Goal: Information Seeking & Learning: Learn about a topic

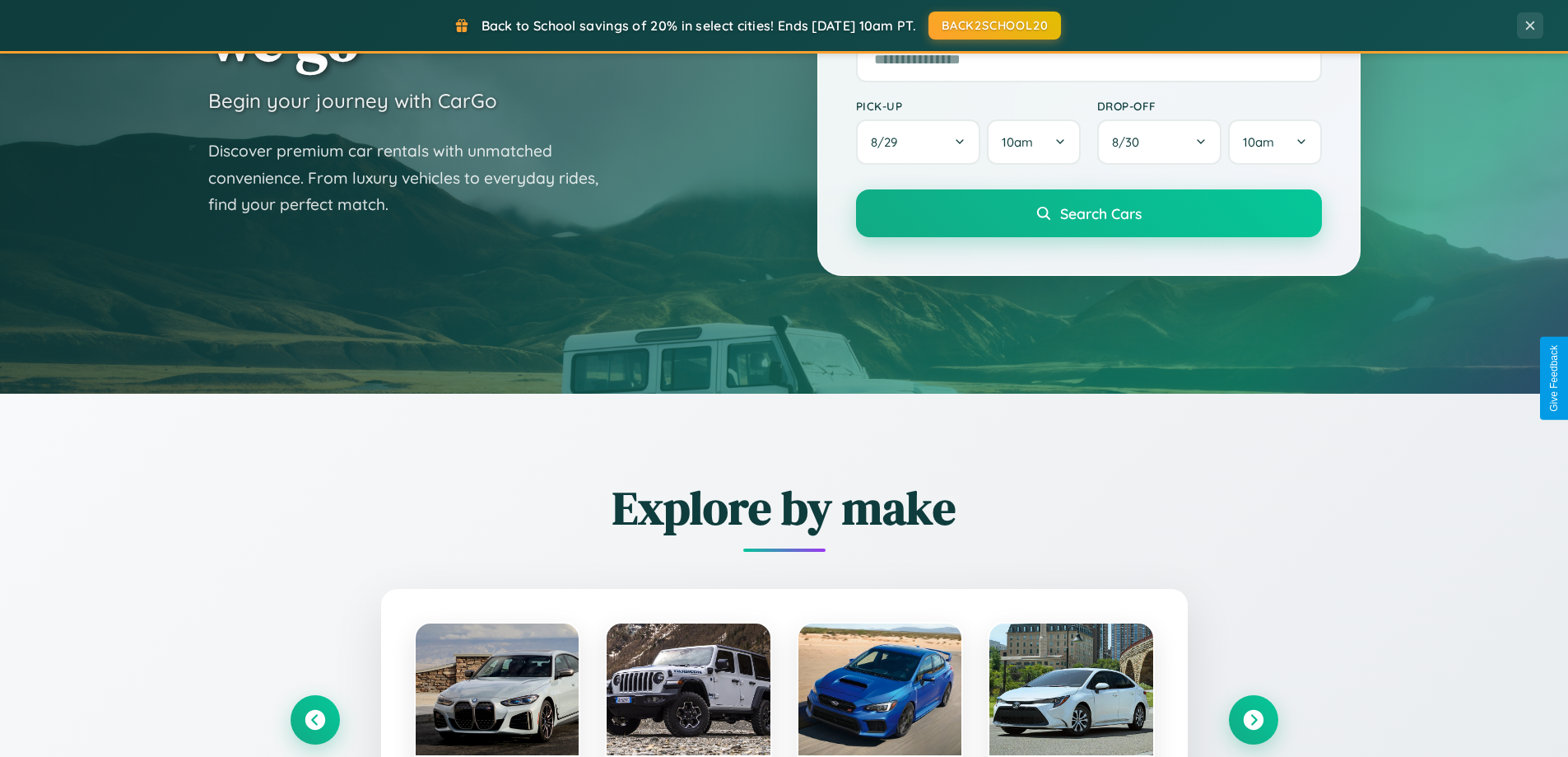
scroll to position [710, 0]
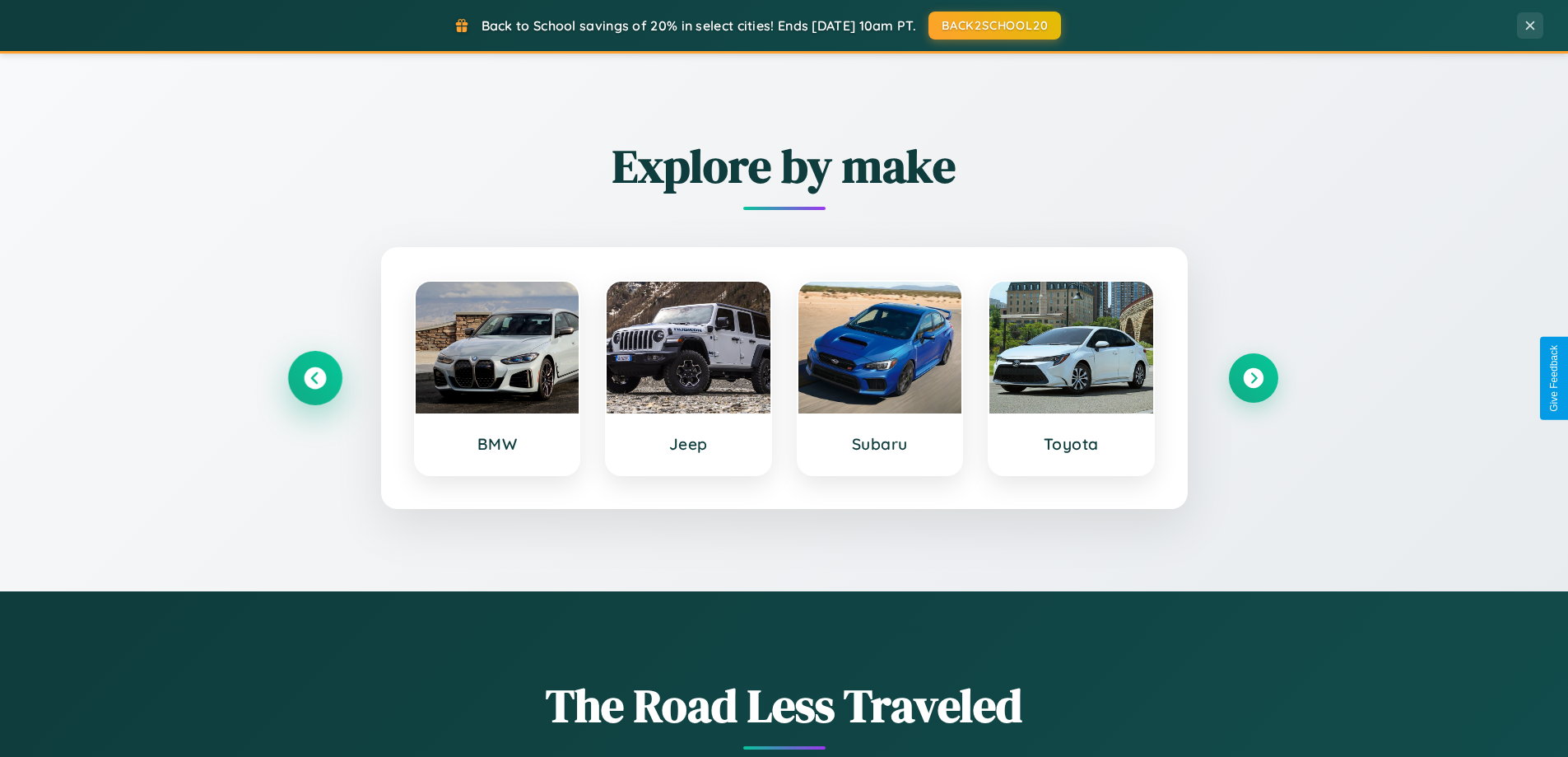
click at [315, 378] on icon at bounding box center [315, 378] width 23 height 23
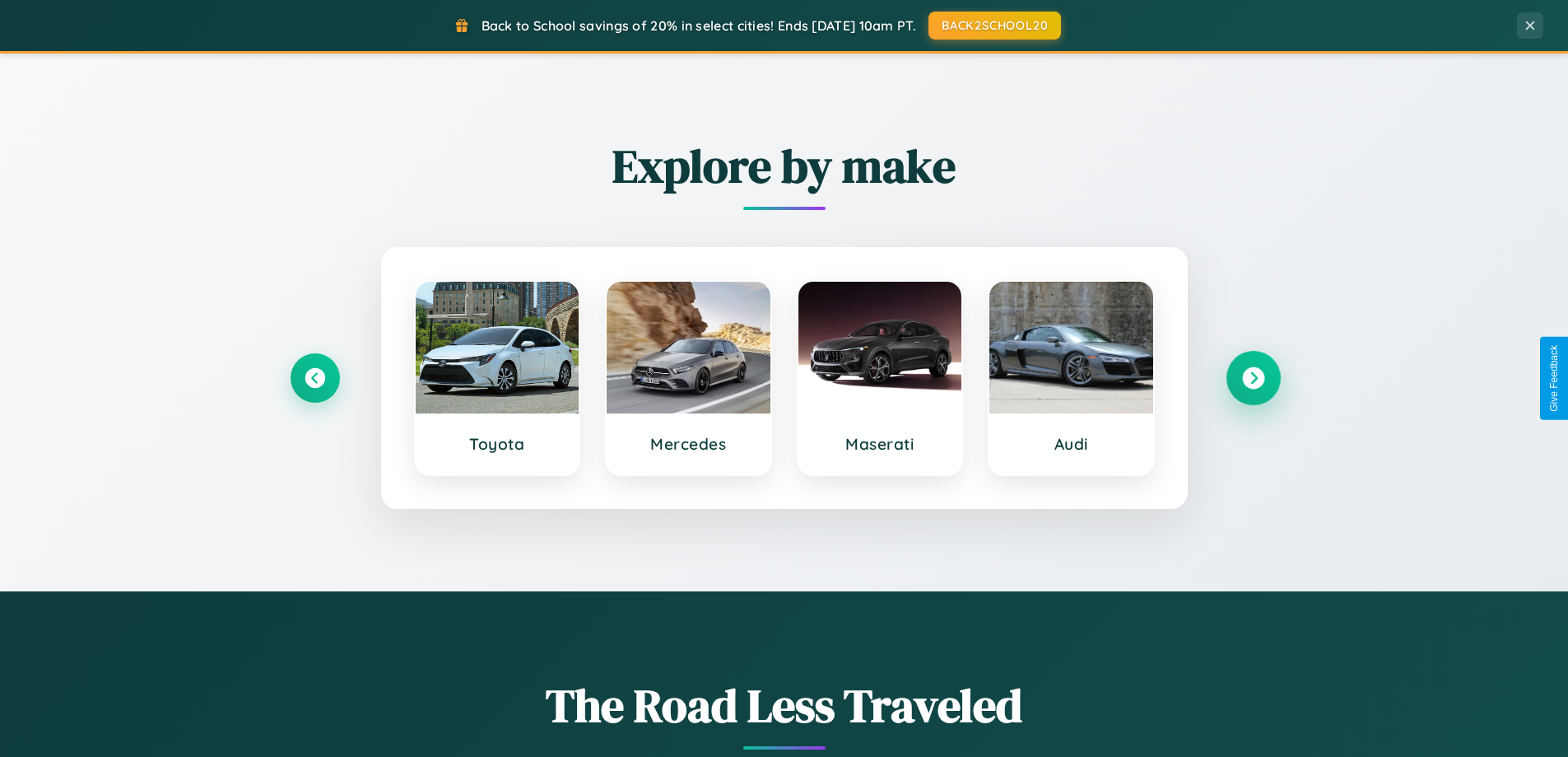
click at [1253, 378] on icon at bounding box center [1253, 378] width 23 height 23
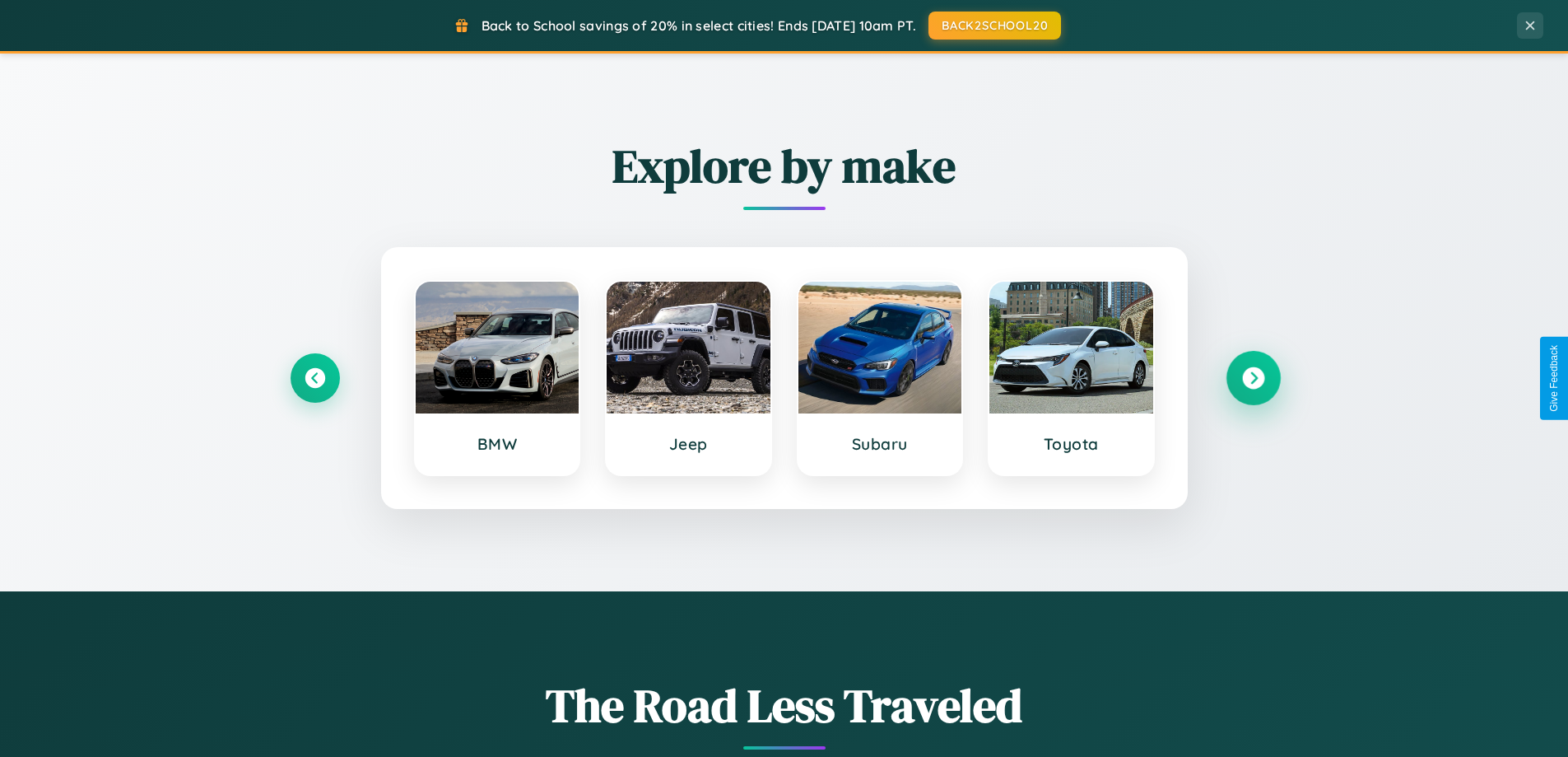
click at [1253, 378] on icon at bounding box center [1253, 378] width 23 height 23
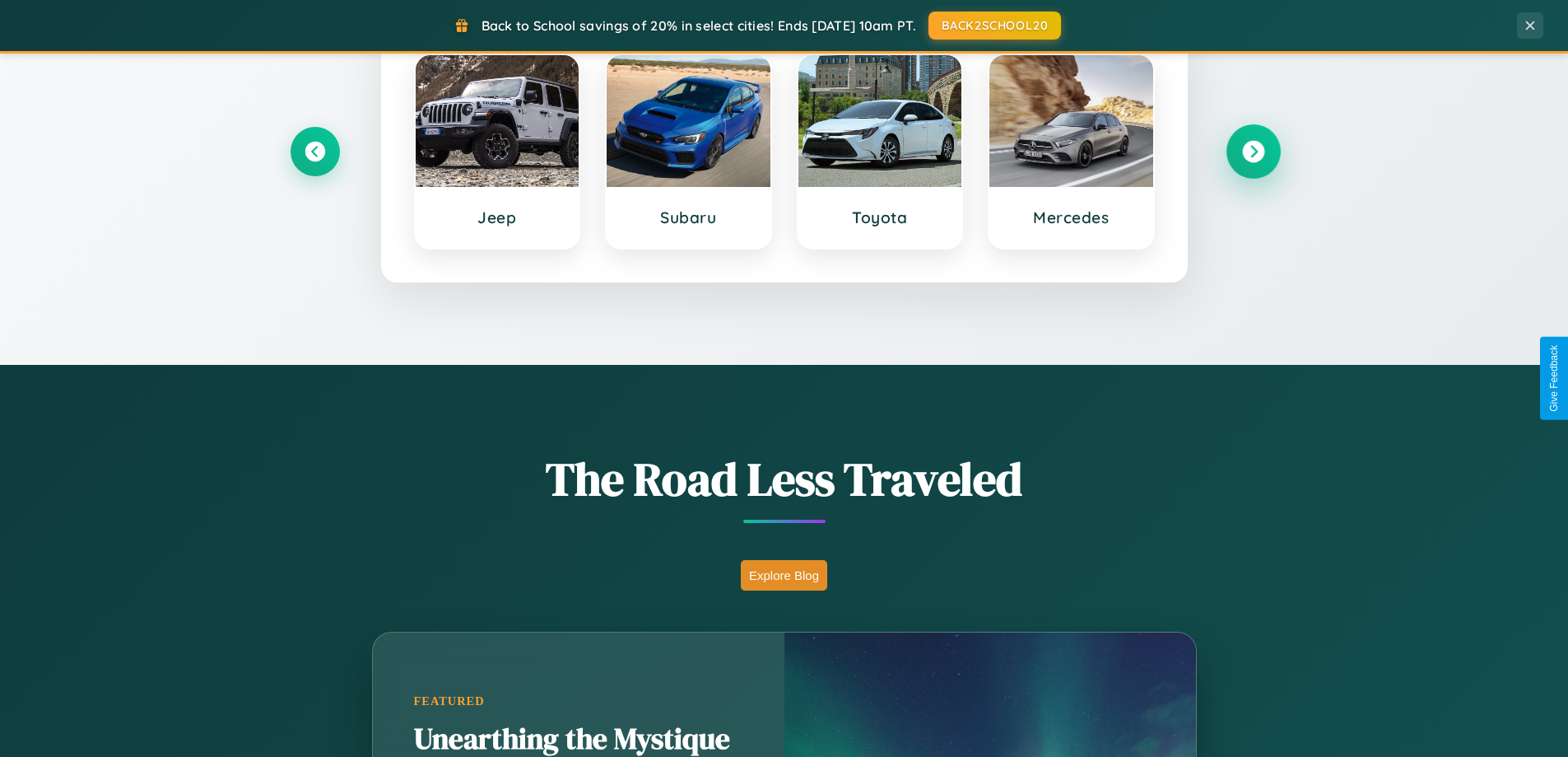
scroll to position [2646, 0]
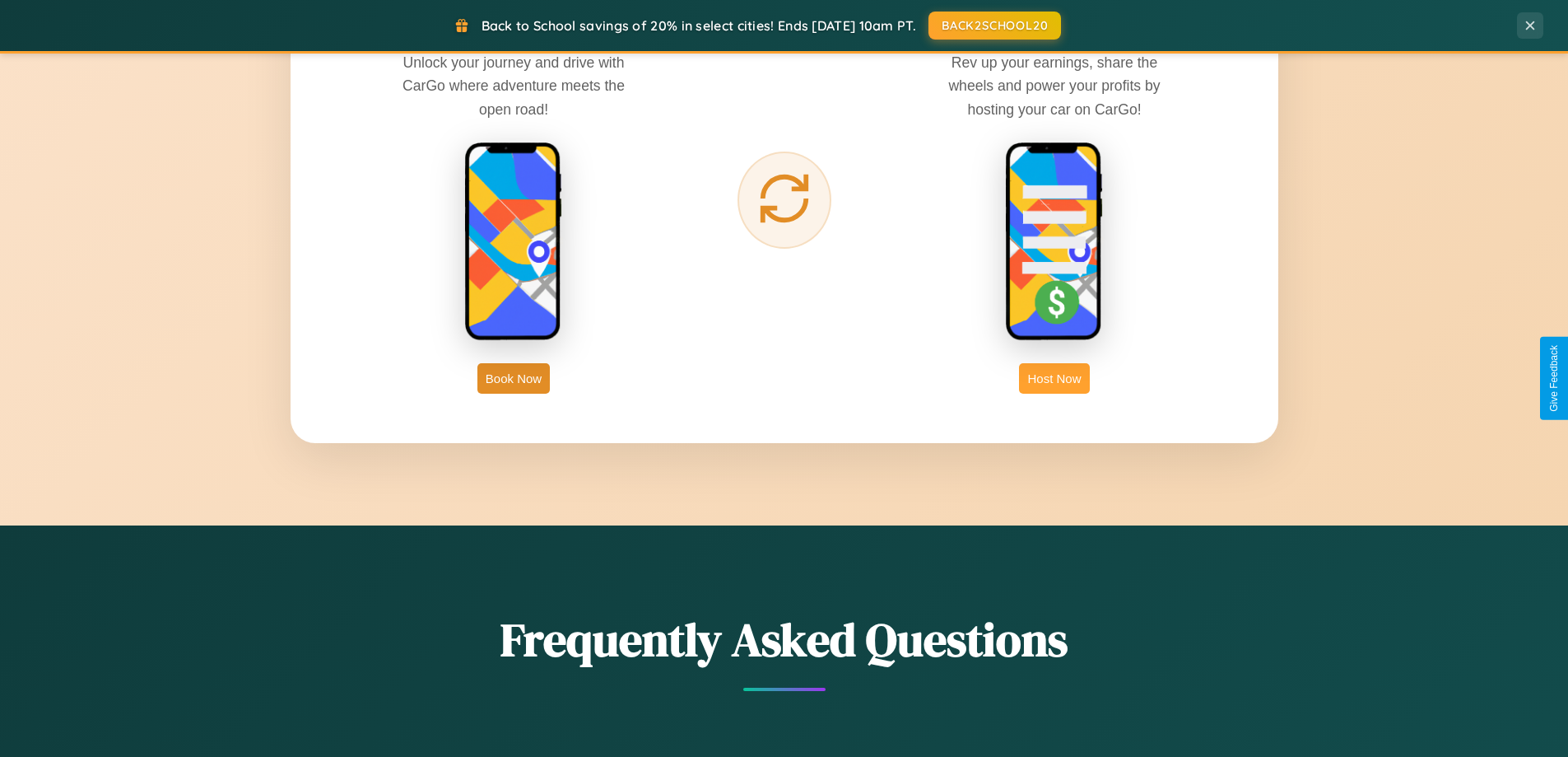
click at [1055, 378] on button "Host Now" at bounding box center [1054, 378] width 70 height 31
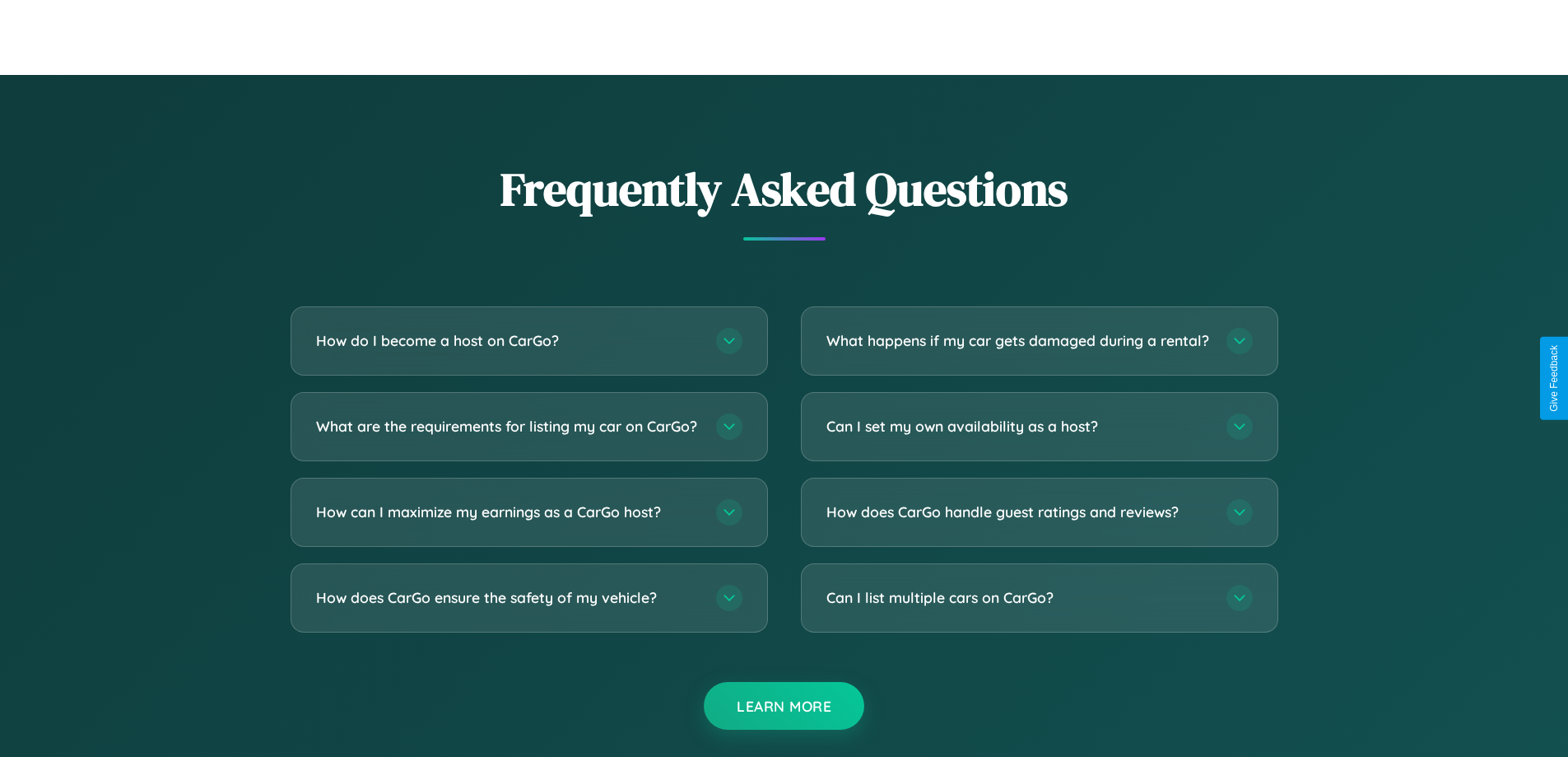
scroll to position [2226, 0]
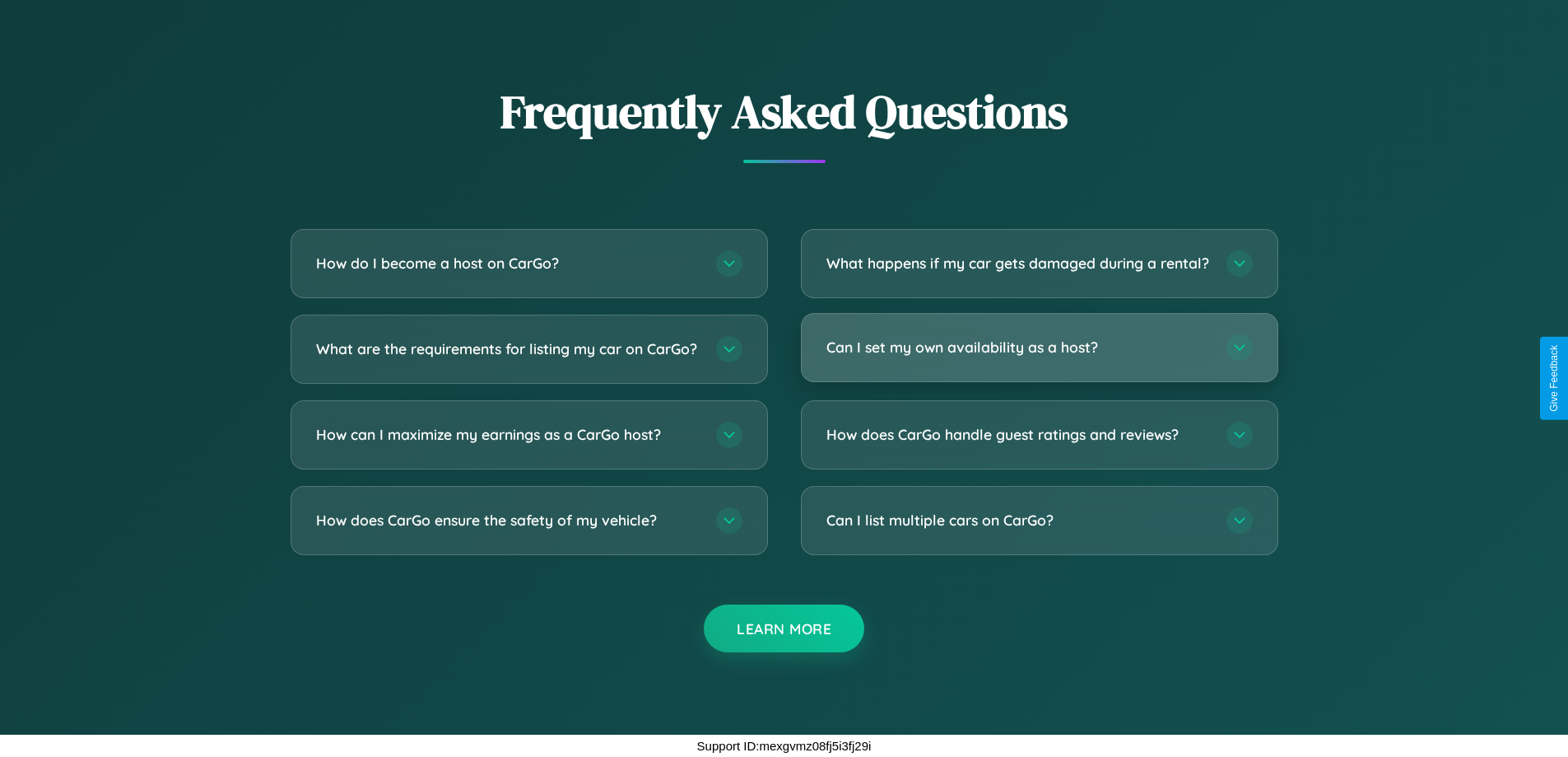
click at [1039, 346] on h3 "Can I set my own availability as a host?" at bounding box center [1018, 346] width 384 height 21
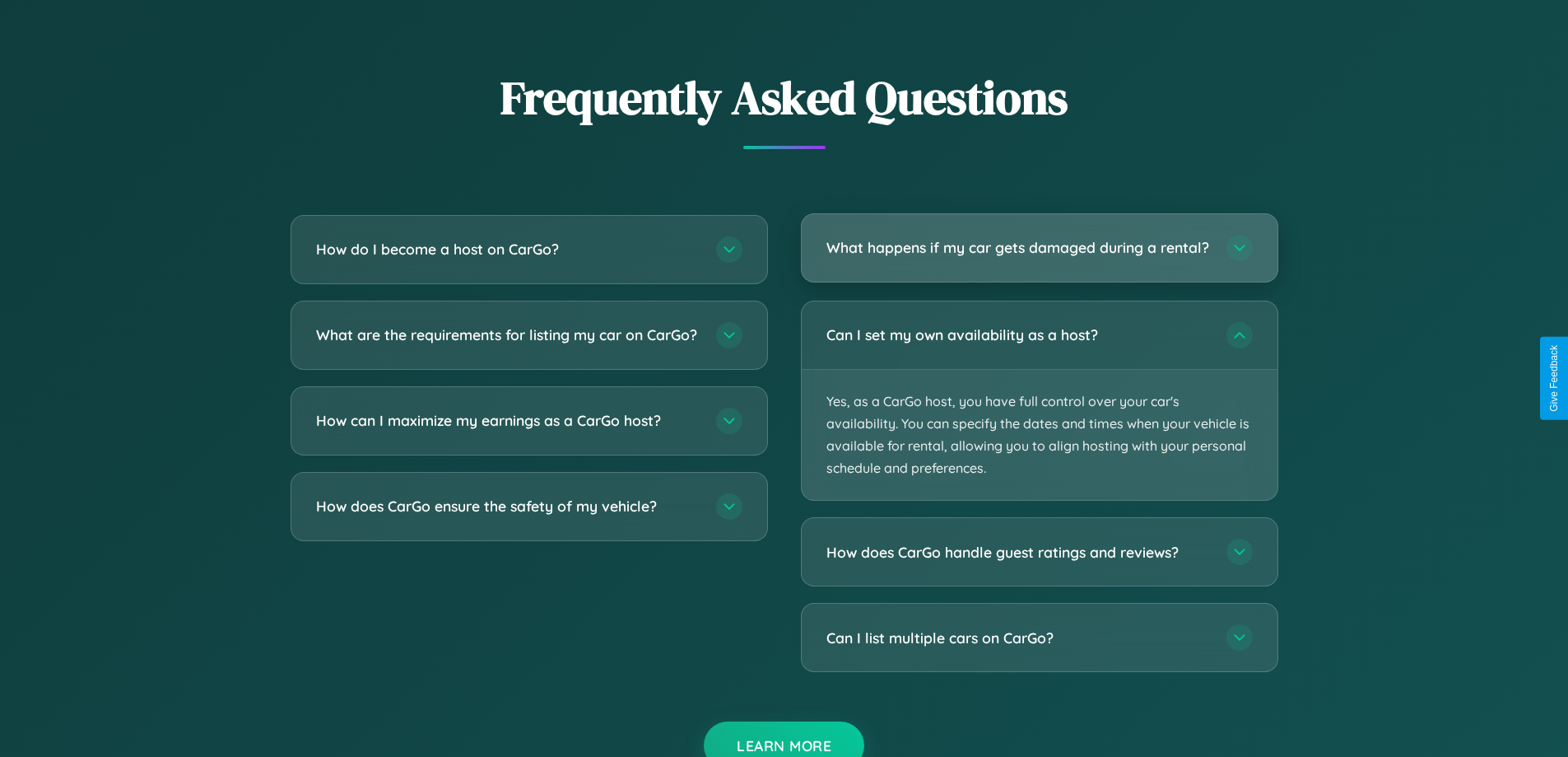
click at [1039, 255] on h3 "What happens if my car gets damaged during a rental?" at bounding box center [1018, 247] width 384 height 21
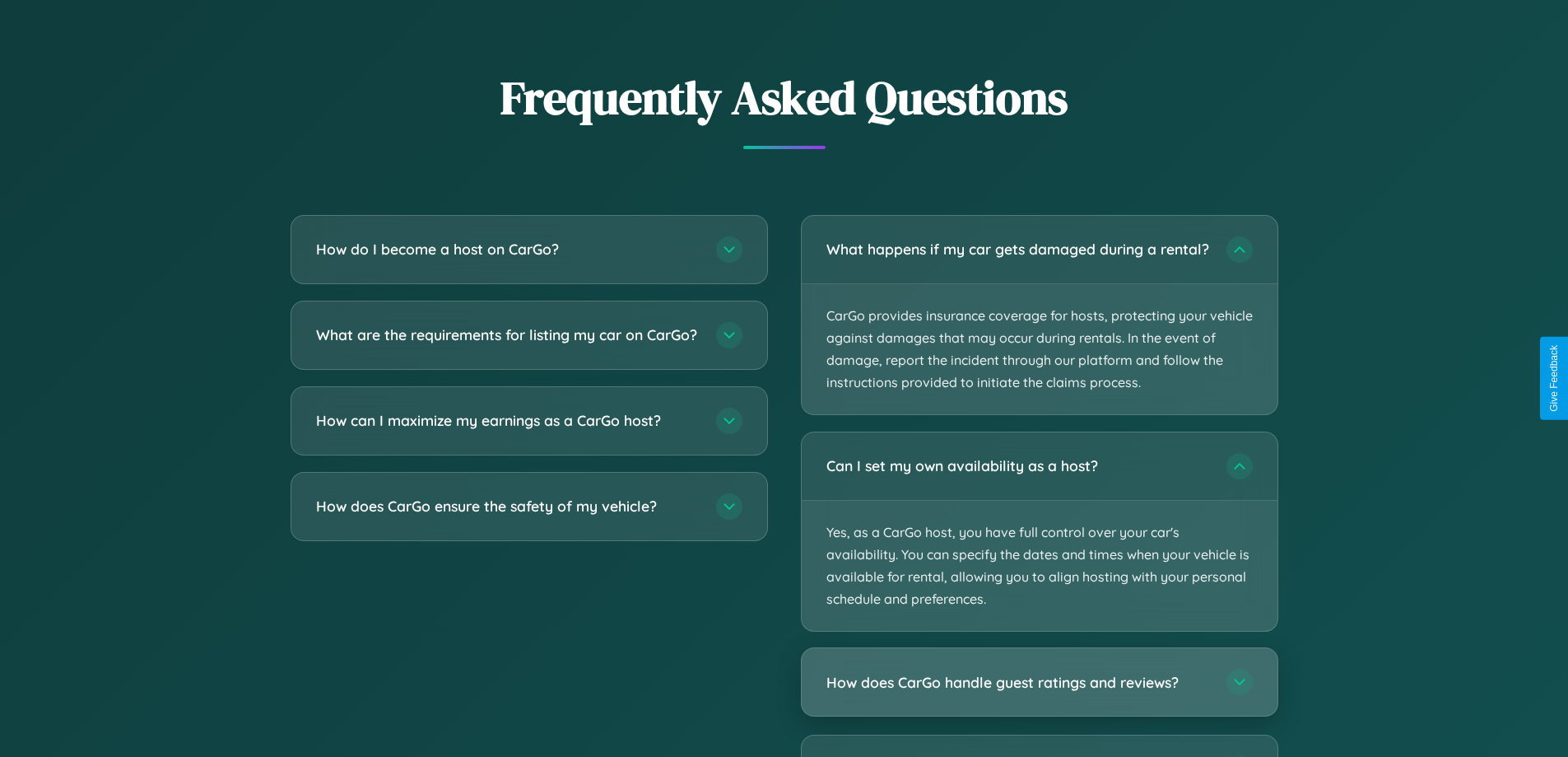
click at [1039, 693] on h3 "How does CarGo handle guest ratings and reviews?" at bounding box center [1018, 682] width 384 height 21
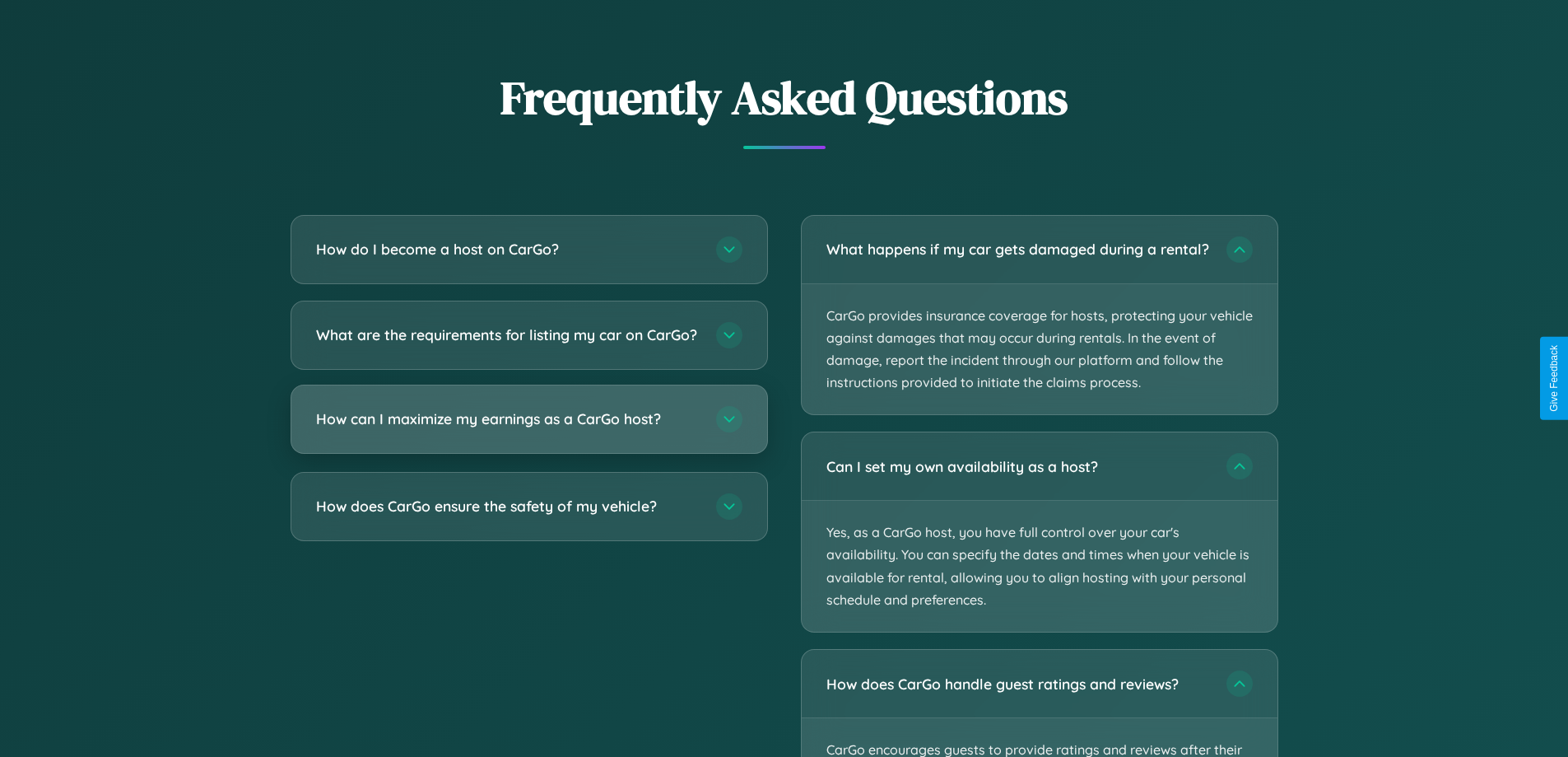
click at [529, 429] on h3 "How can I maximize my earnings as a CarGo host?" at bounding box center [507, 418] width 384 height 21
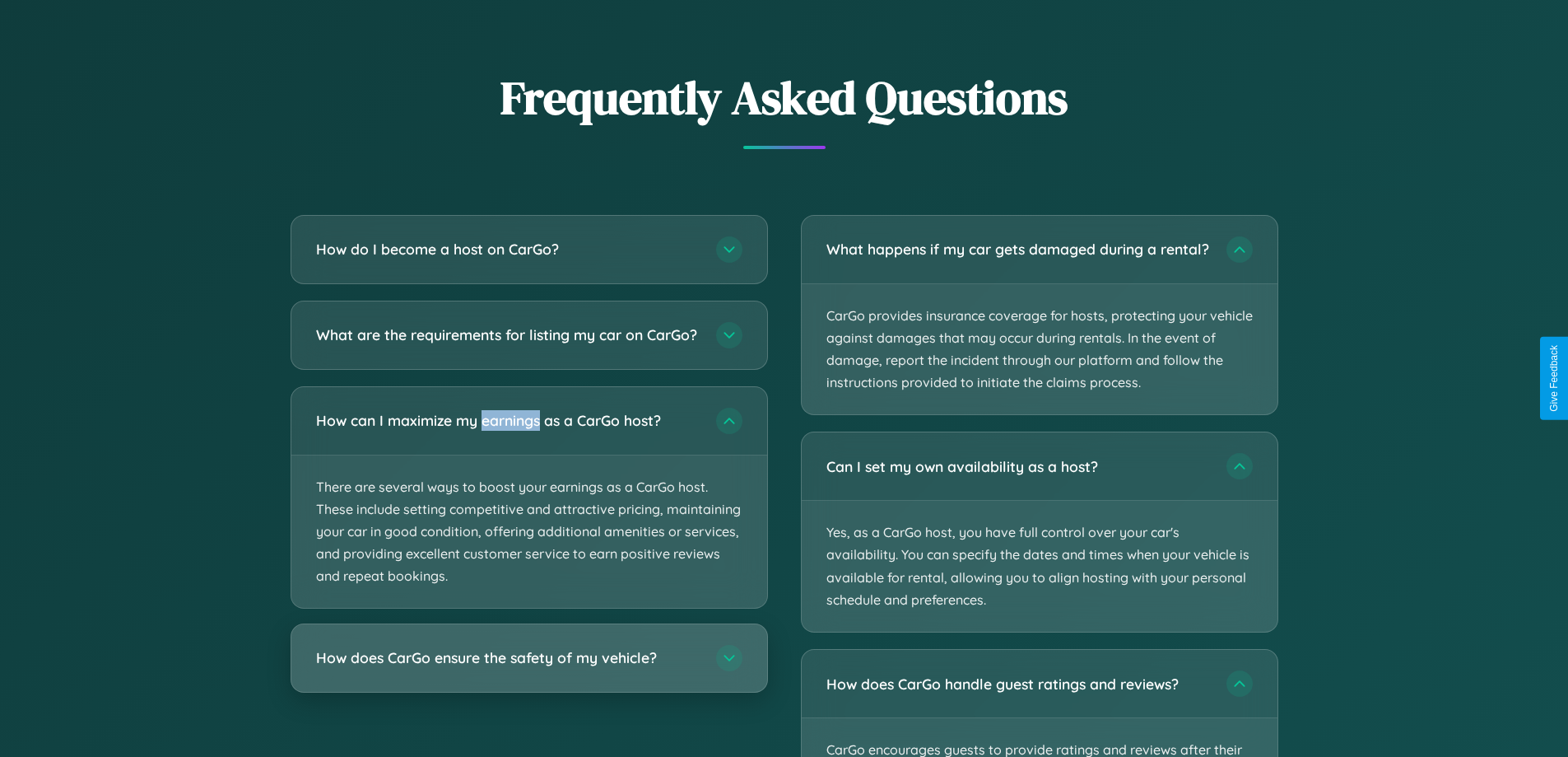
click at [529, 668] on h3 "How does CarGo ensure the safety of my vehicle?" at bounding box center [507, 658] width 384 height 21
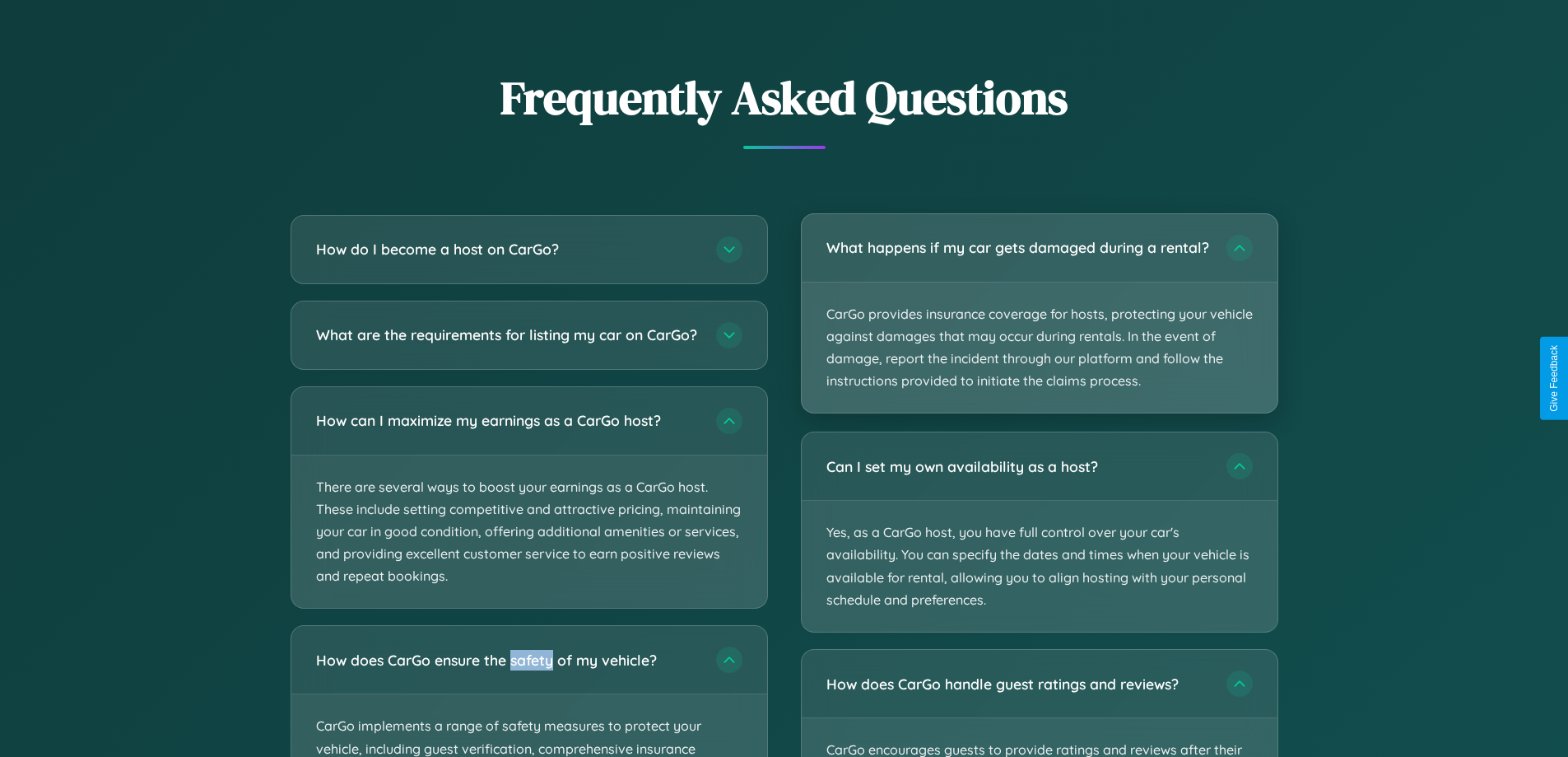
click at [1039, 321] on p "CarGo provides insurance coverage for hosts, protecting your vehicle against da…" at bounding box center [1040, 347] width 476 height 131
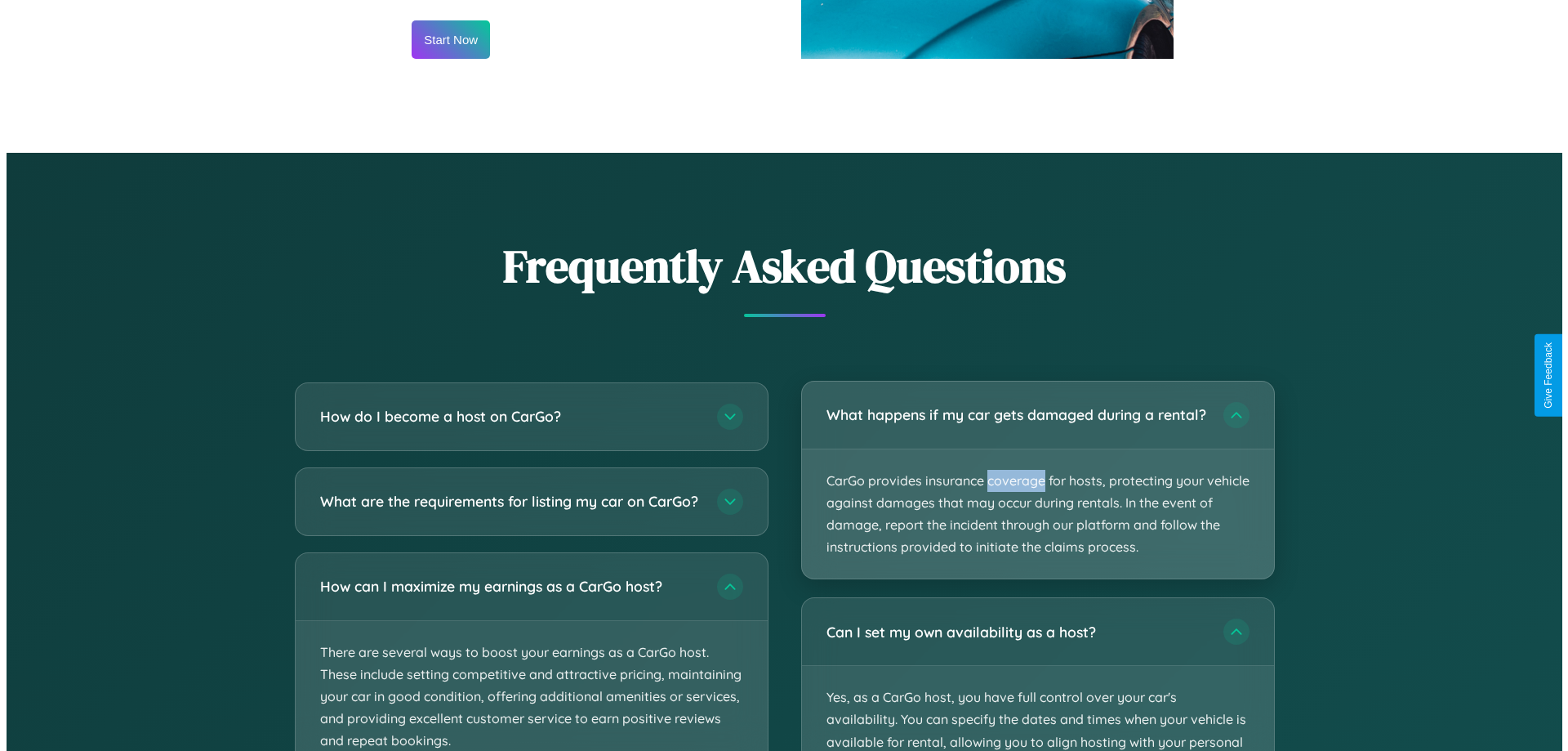
scroll to position [1704, 0]
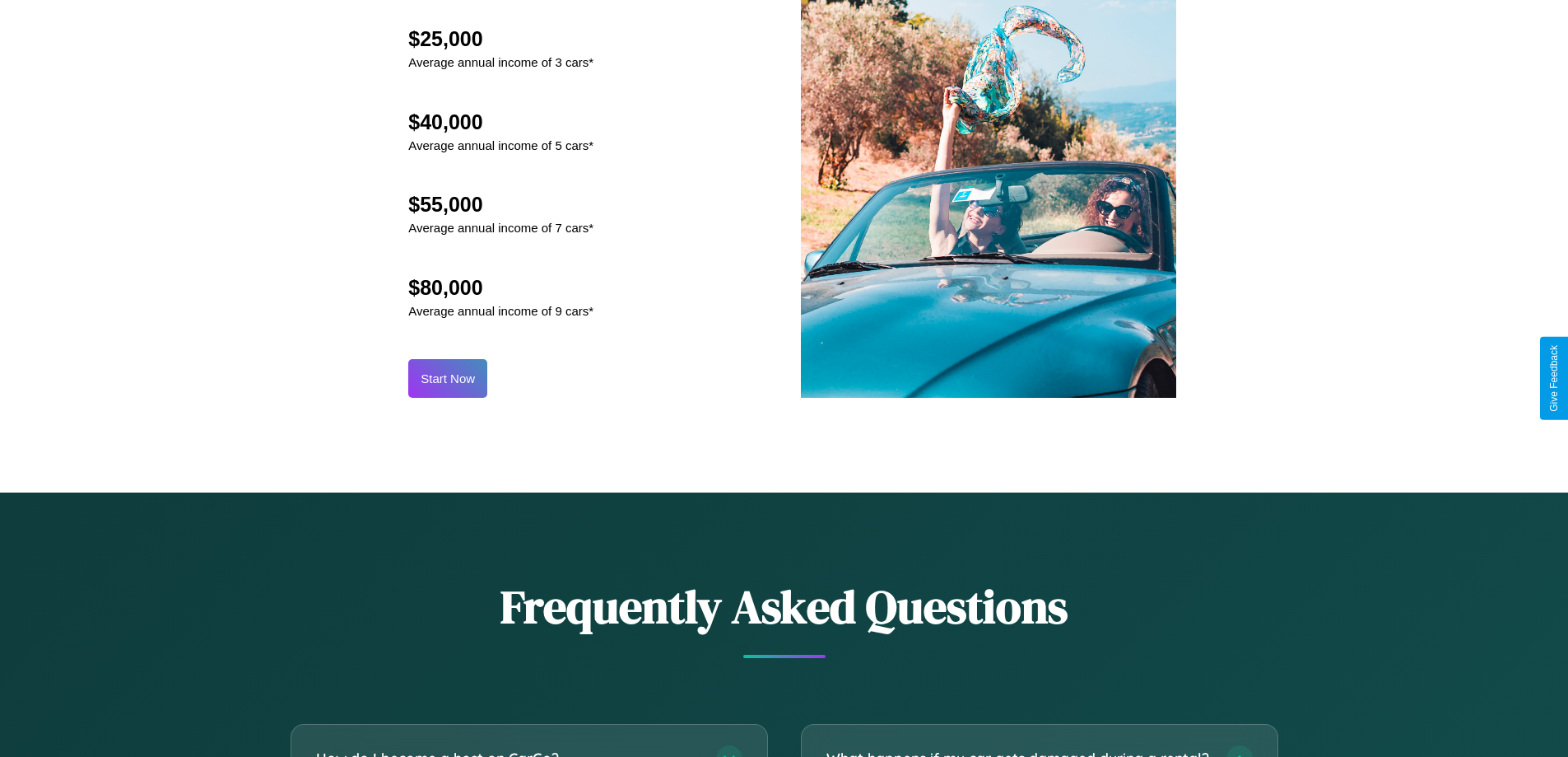
click at [448, 378] on button "Start Now" at bounding box center [448, 378] width 79 height 38
